Goal: Check status: Check status

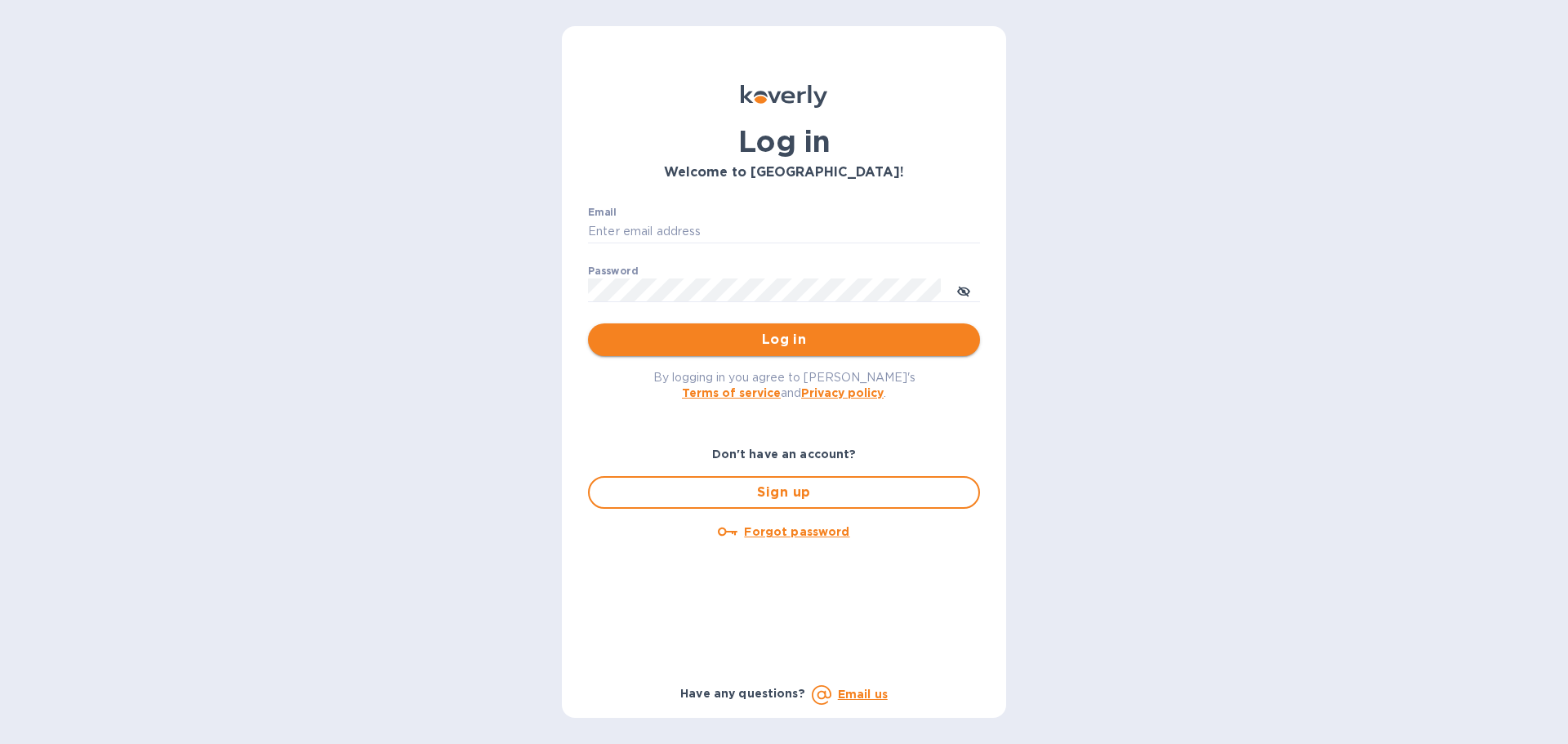
type input "[PERSON_NAME][EMAIL_ADDRESS][DOMAIN_NAME]"
click at [786, 341] on span "Log in" at bounding box center [784, 339] width 366 height 20
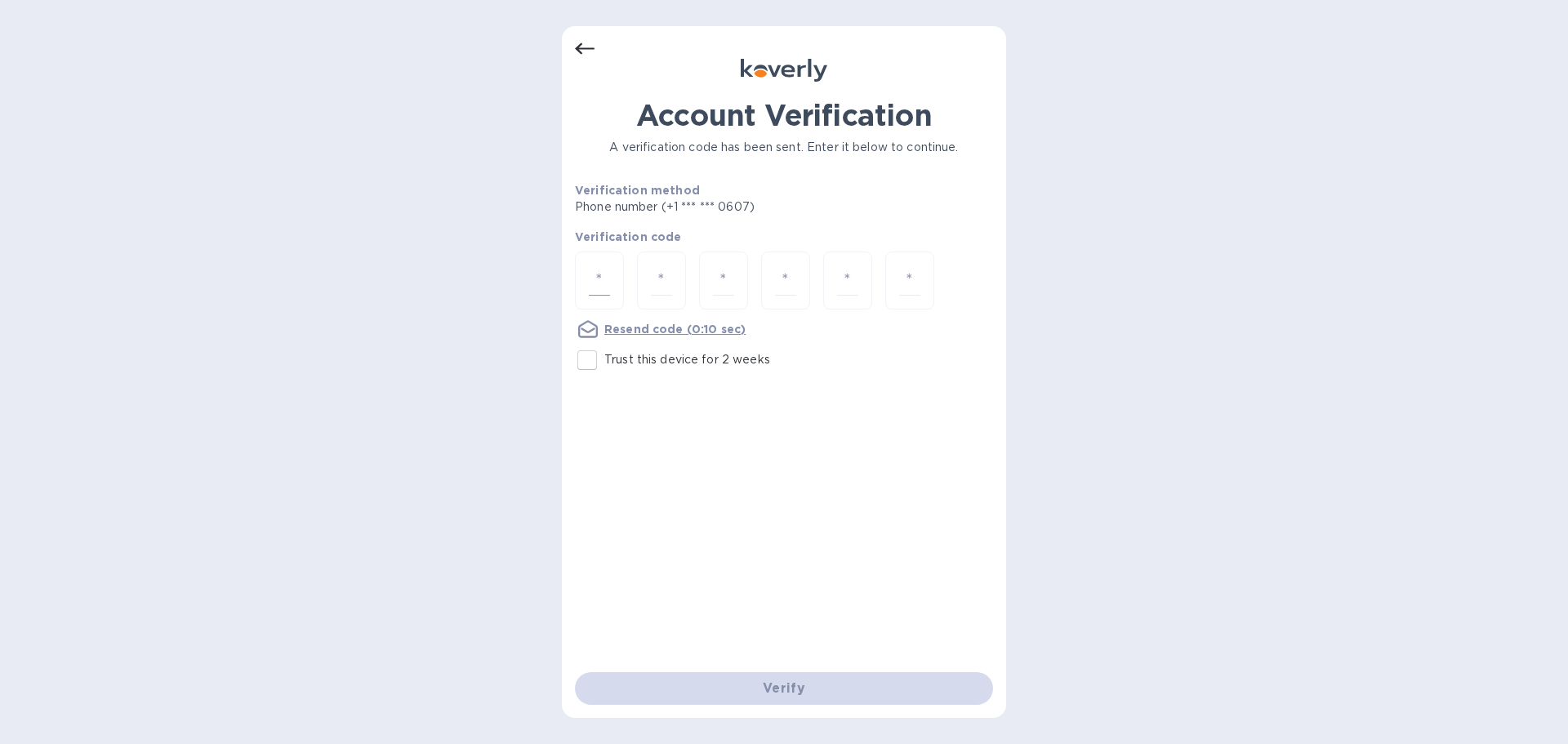
click at [603, 275] on input "number" at bounding box center [599, 280] width 21 height 30
type input "3"
type input "8"
type input "1"
type input "7"
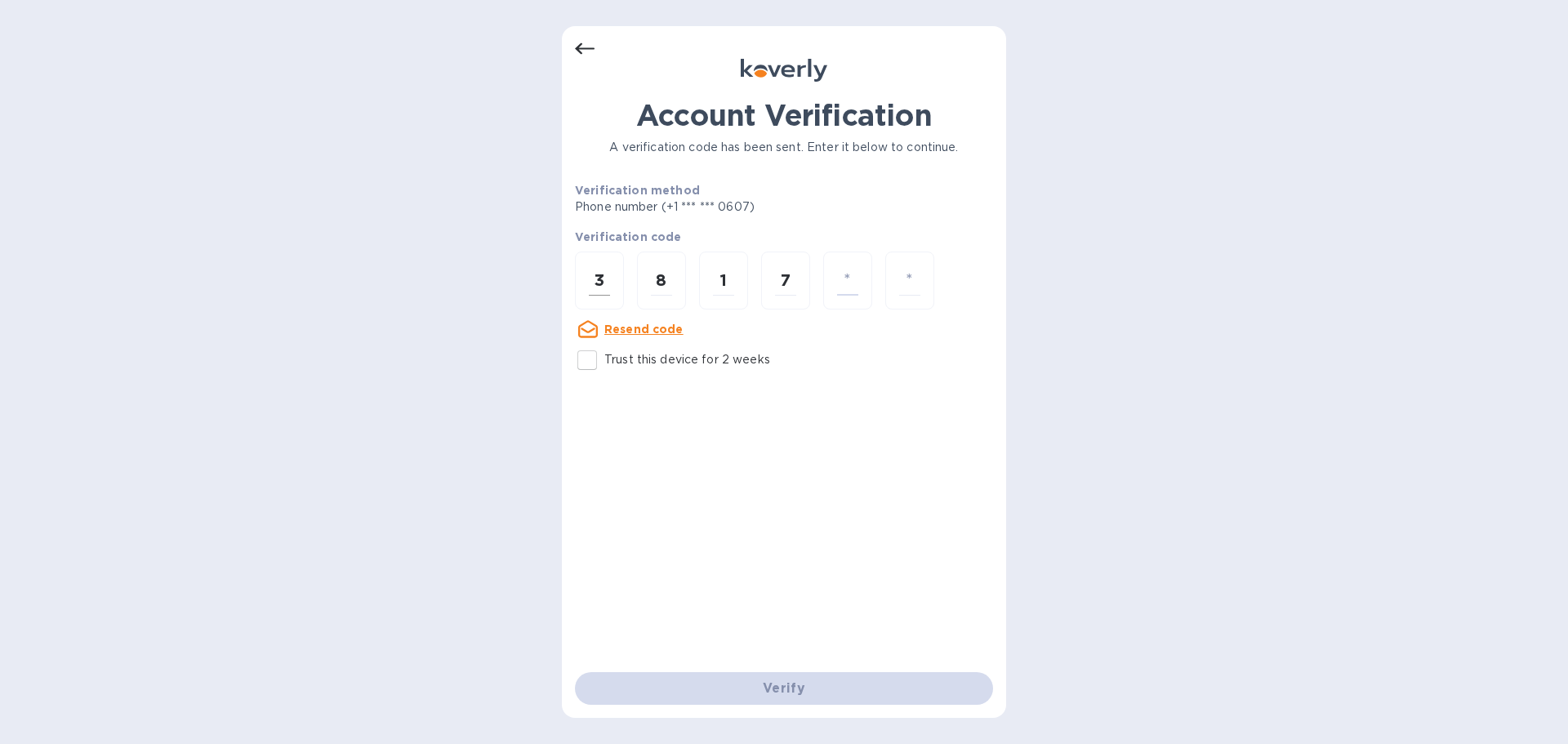
type input "1"
type input "5"
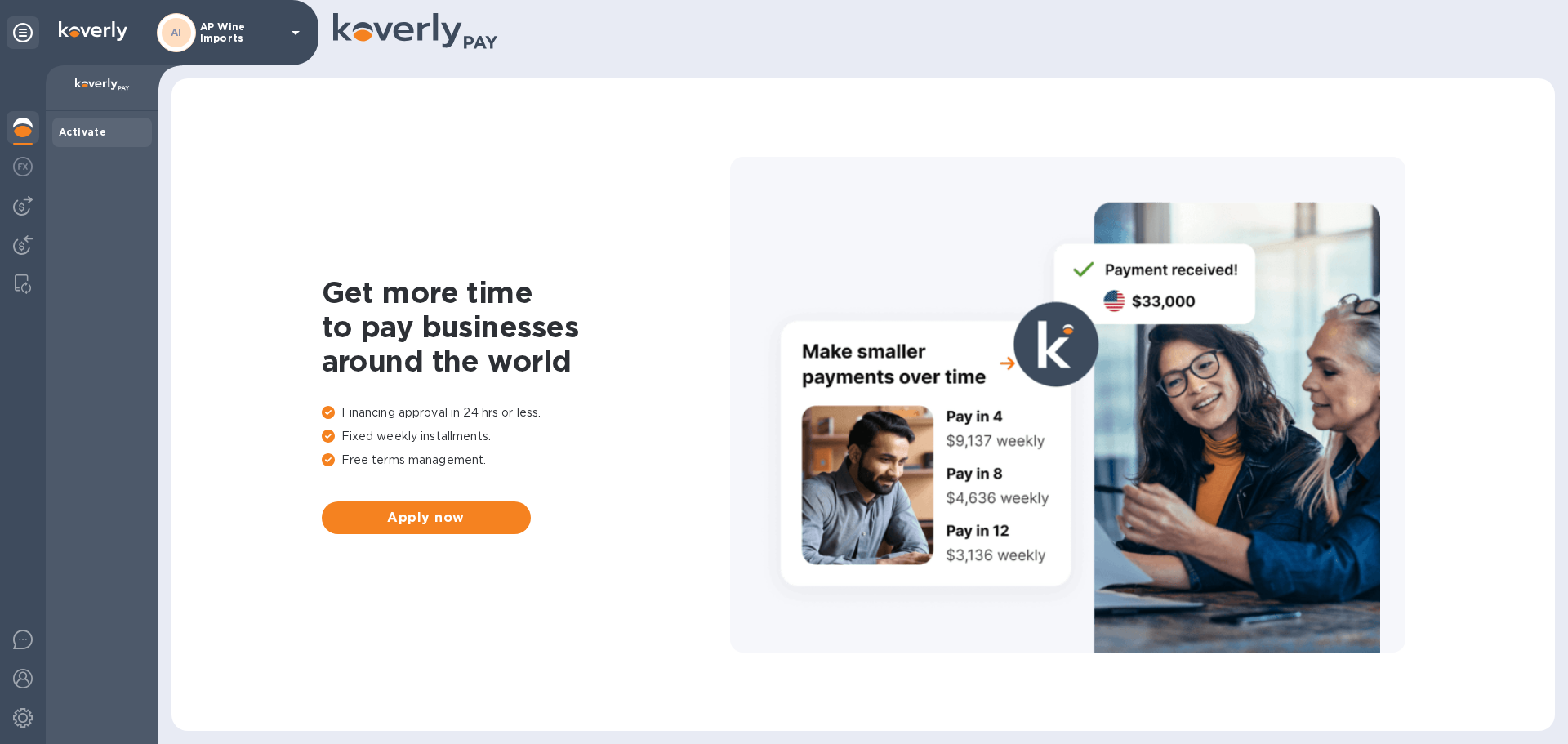
click at [300, 27] on icon at bounding box center [295, 32] width 20 height 20
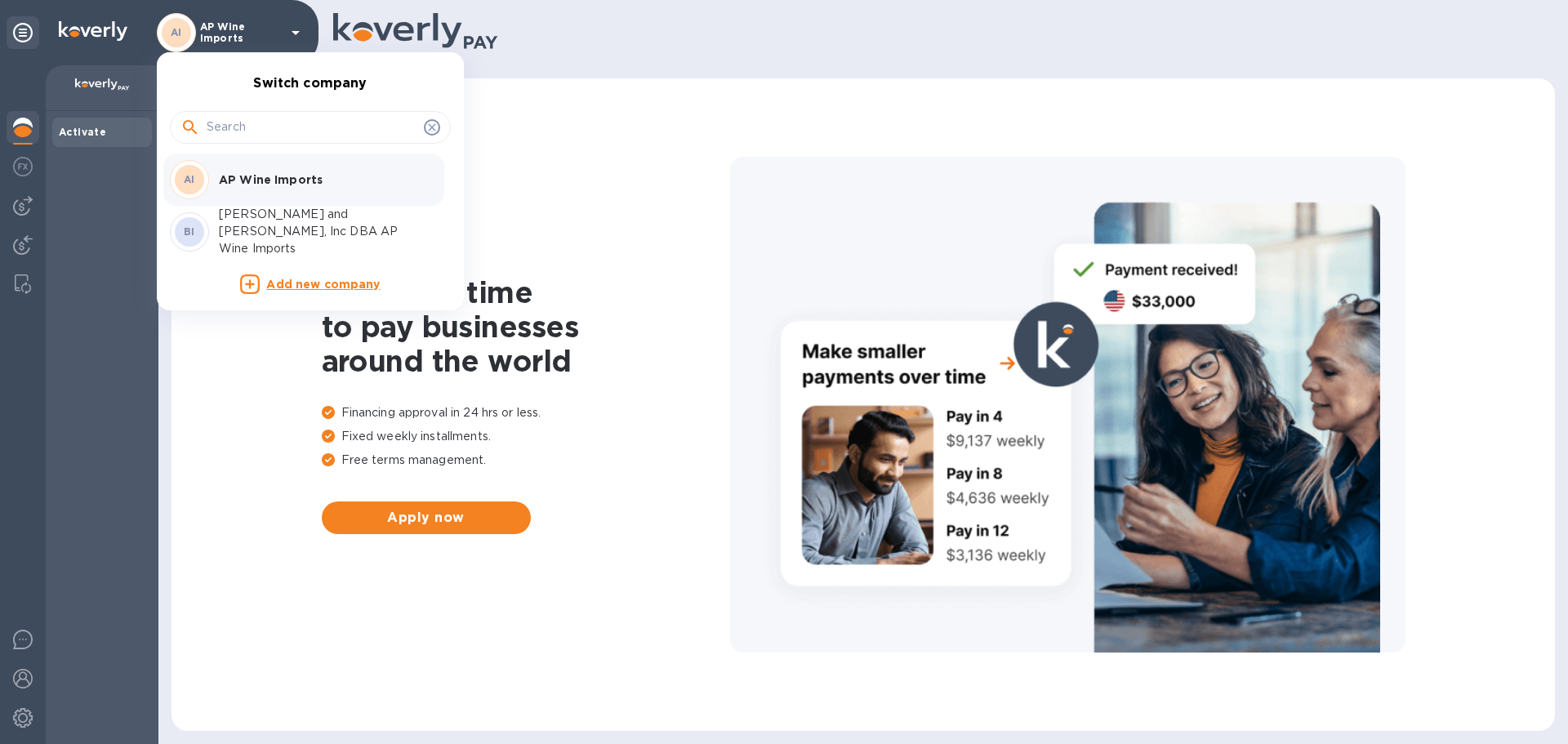
click at [269, 228] on p "[PERSON_NAME] and [PERSON_NAME], Inc DBA AP Wine Imports" at bounding box center [321, 232] width 206 height 51
